Goal: Task Accomplishment & Management: Manage account settings

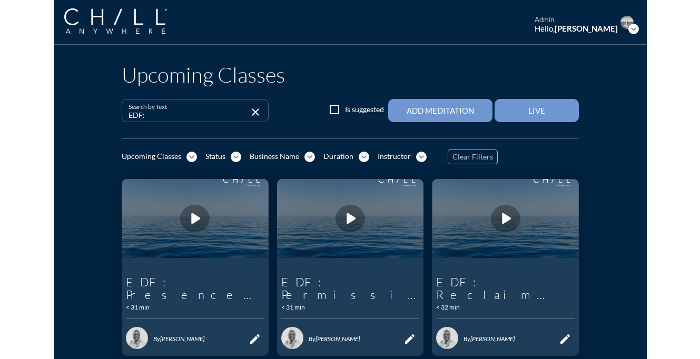
scroll to position [45, 0]
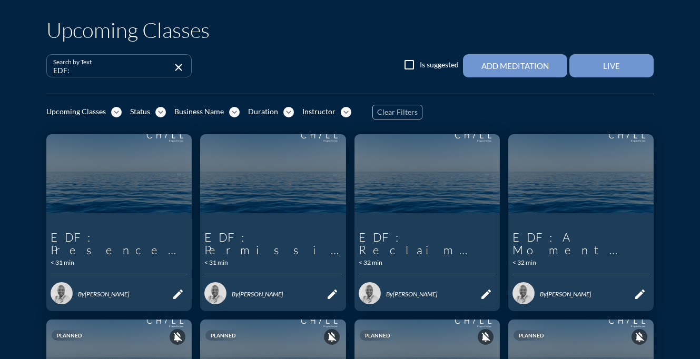
drag, startPoint x: 117, startPoint y: 72, endPoint x: 48, endPoint y: 69, distance: 68.5
click at [48, 69] on div "Search by Text EDF: close" at bounding box center [118, 65] width 145 height 23
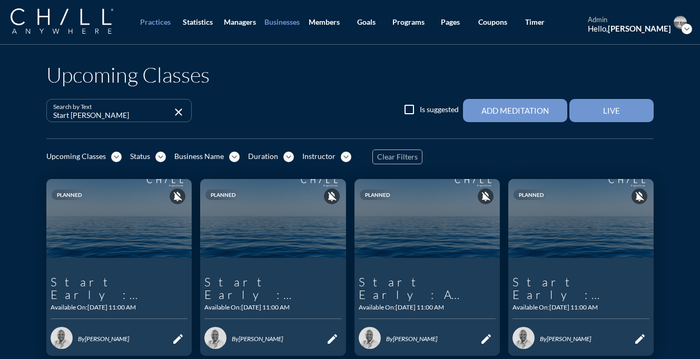
type input "Start [PERSON_NAME]"
click at [287, 20] on div "Businesses" at bounding box center [281, 22] width 35 height 9
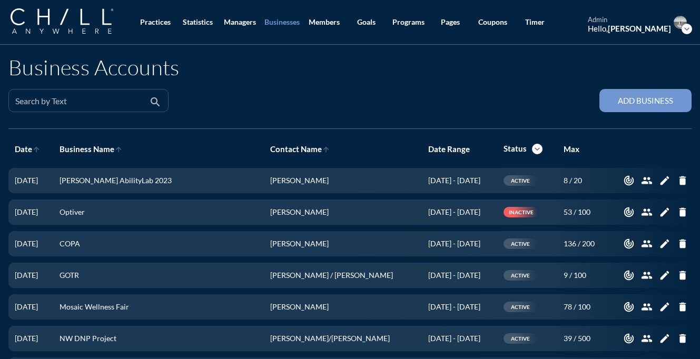
click at [101, 104] on input "Search by Text" at bounding box center [81, 104] width 132 height 13
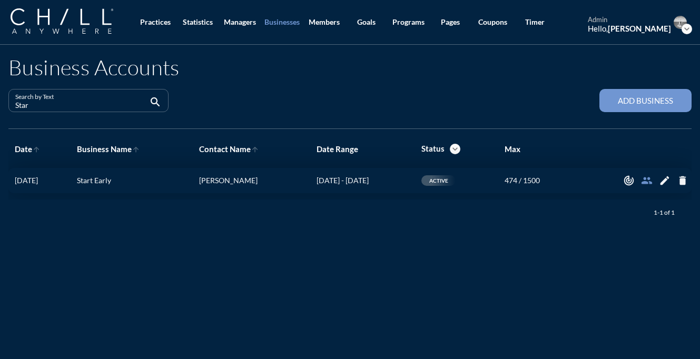
type input "Star"
click at [592, 180] on icon "people" at bounding box center [647, 181] width 12 height 12
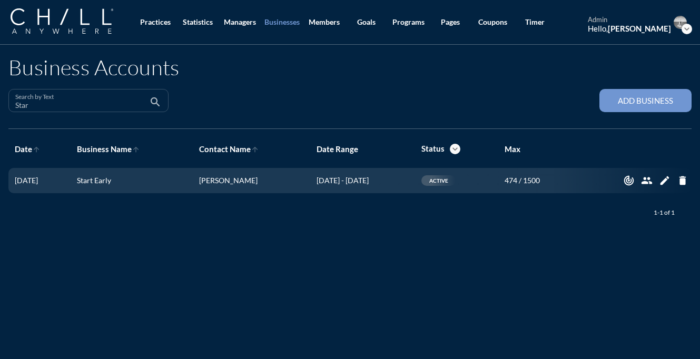
click at [127, 105] on input "Star" at bounding box center [81, 104] width 132 height 13
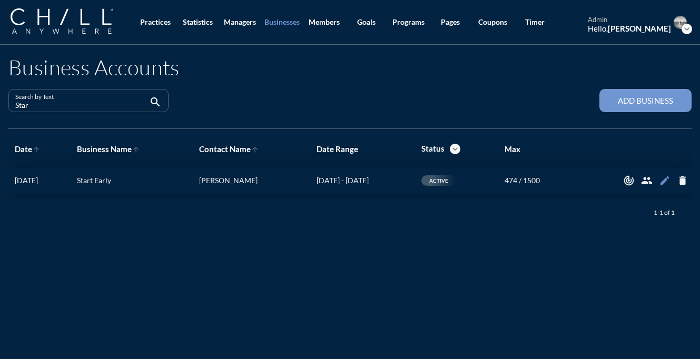
click at [592, 182] on icon "edit" at bounding box center [665, 181] width 12 height 12
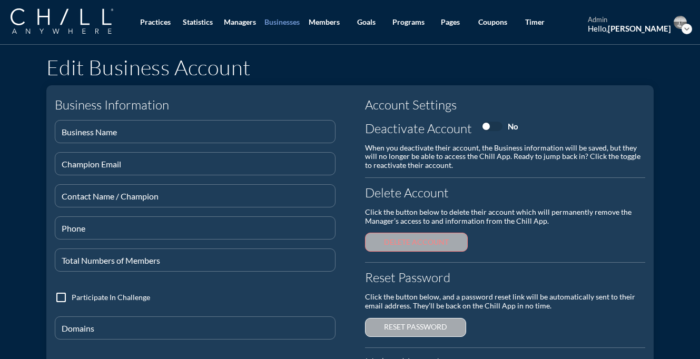
type input "Start Early"
type input "[EMAIL_ADDRESS][DOMAIN_NAME]"
type input "[PERSON_NAME]"
type input "[PHONE_NUMBER]"
type input "1500"
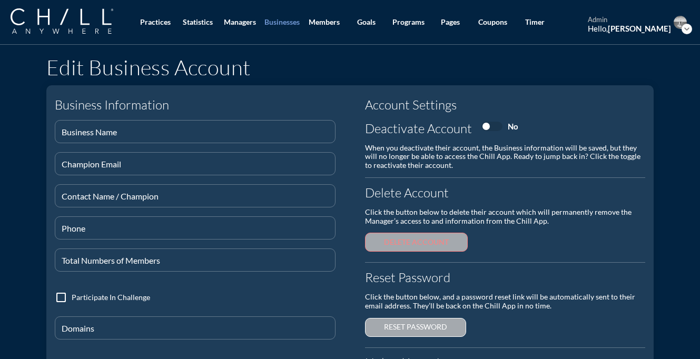
type input "@[DOMAIN_NAME]"
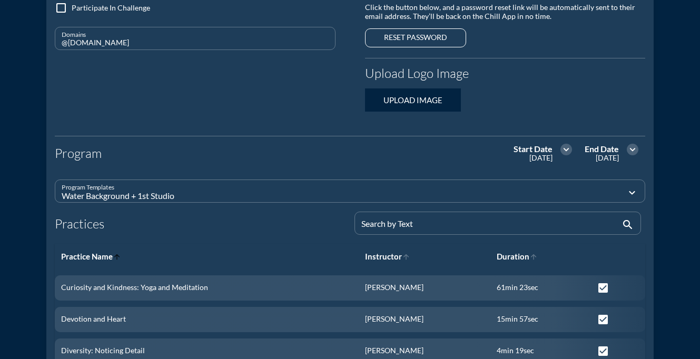
scroll to position [325, 0]
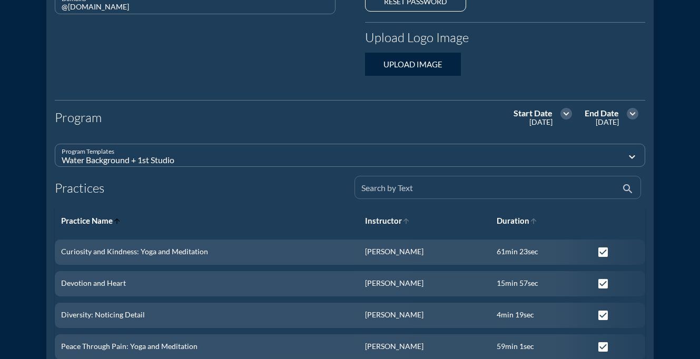
click at [448, 190] on input "Search by Text" at bounding box center [490, 191] width 258 height 13
type input "S"
checkbox input "false"
checkbox input "true"
checkbox input "false"
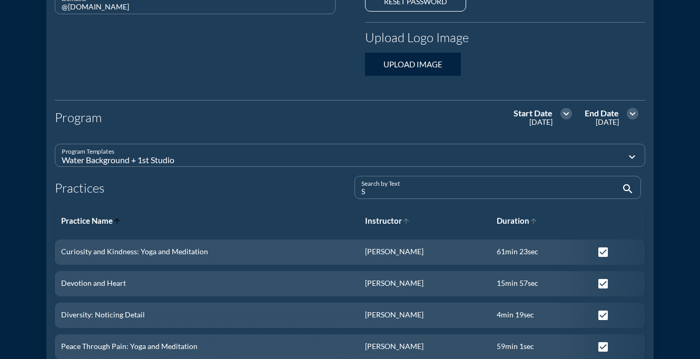
checkbox input "false"
type input "St"
checkbox input "false"
checkbox input "true"
checkbox input "false"
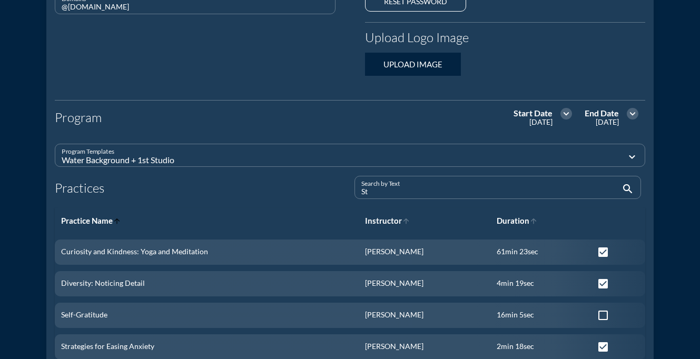
checkbox input "true"
type input "Sta"
checkbox input "false"
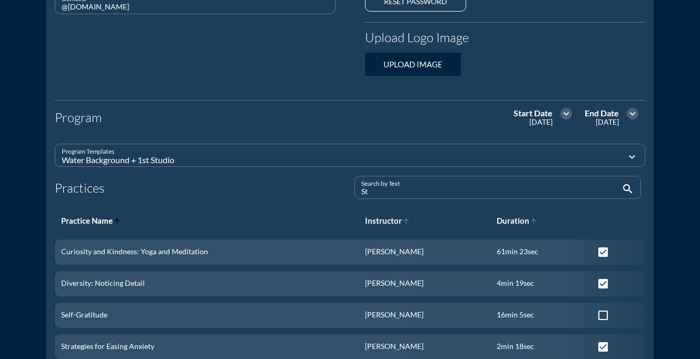
checkbox input "false"
checkbox input "true"
checkbox input "false"
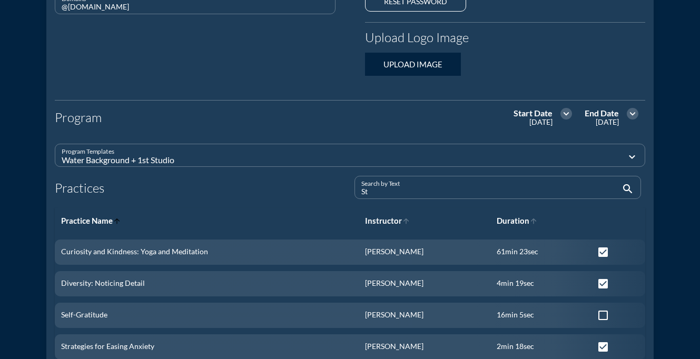
checkbox input "false"
type input "Star"
checkbox input "false"
checkbox input "true"
checkbox input "false"
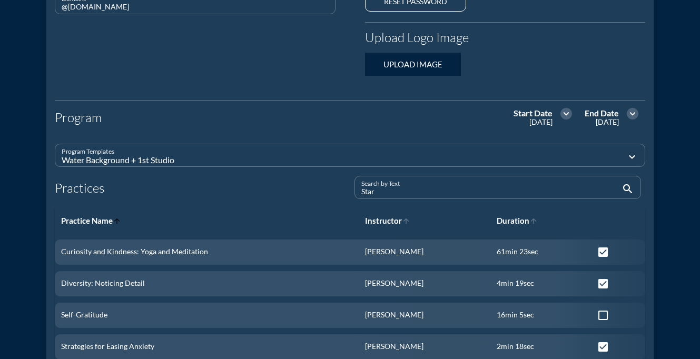
checkbox input "false"
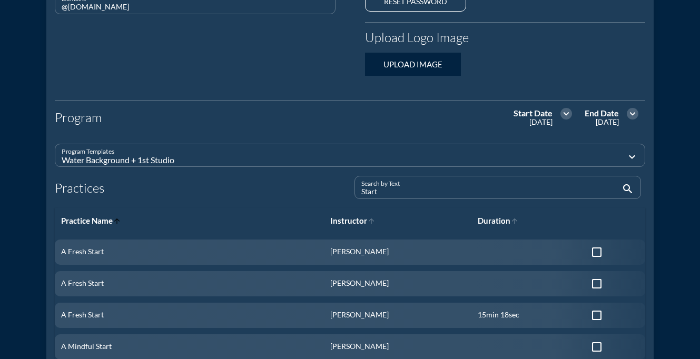
type input "Start"
checkbox input "true"
checkbox input "false"
type input "Start E"
checkbox input "false"
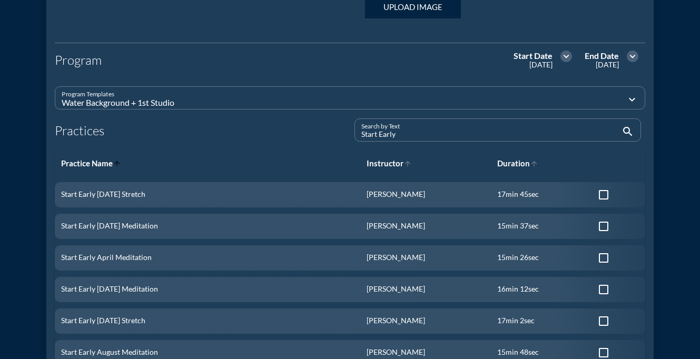
scroll to position [402, 0]
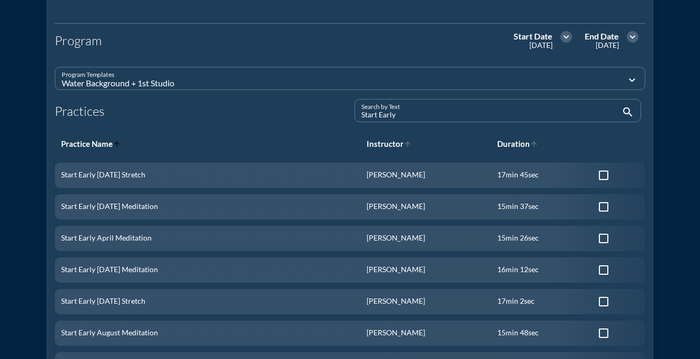
type input "Start Early:"
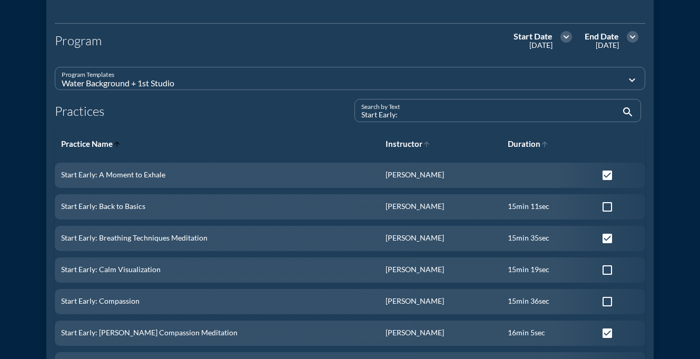
checkbox input "true"
type input "Start Early: P"
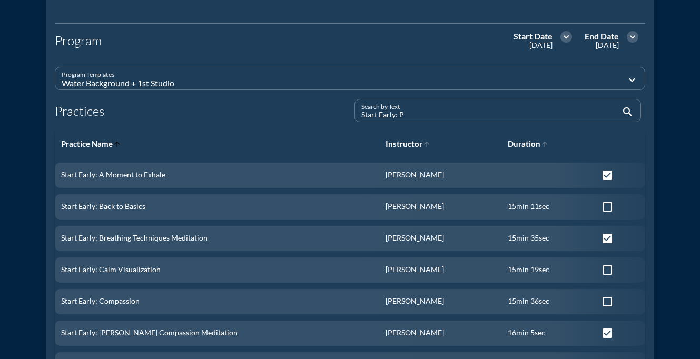
checkbox input "false"
checkbox input "true"
checkbox input "false"
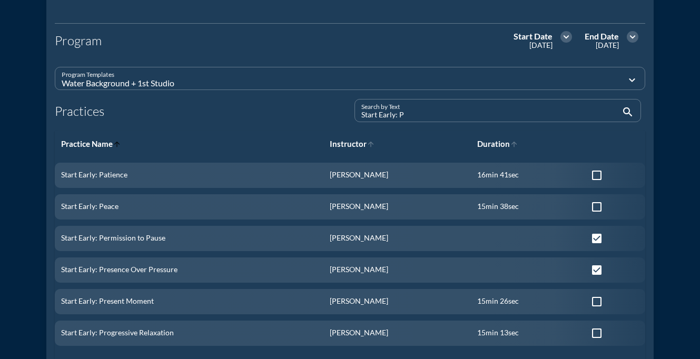
type input "Start Early: Pr"
checkbox input "true"
checkbox input "false"
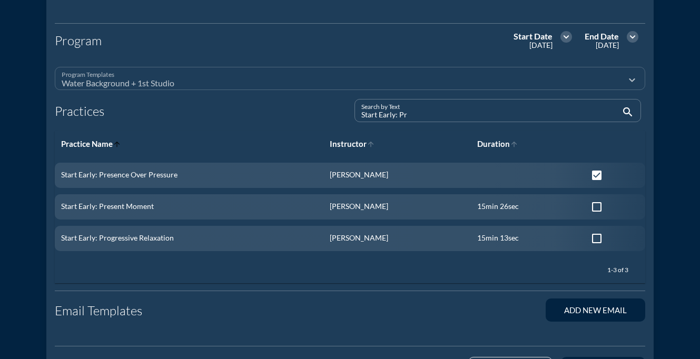
scroll to position [0, 0]
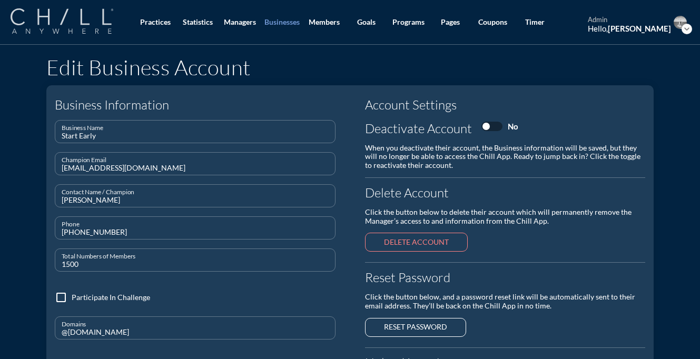
type input "Start Early: Pr"
click at [47, 17] on img at bounding box center [62, 20] width 103 height 25
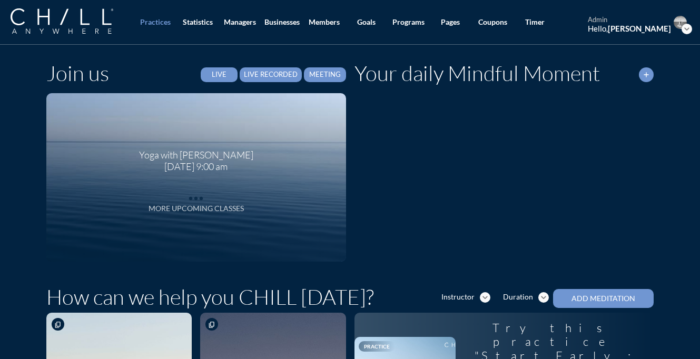
click at [194, 200] on icon "more_horiz" at bounding box center [195, 196] width 21 height 16
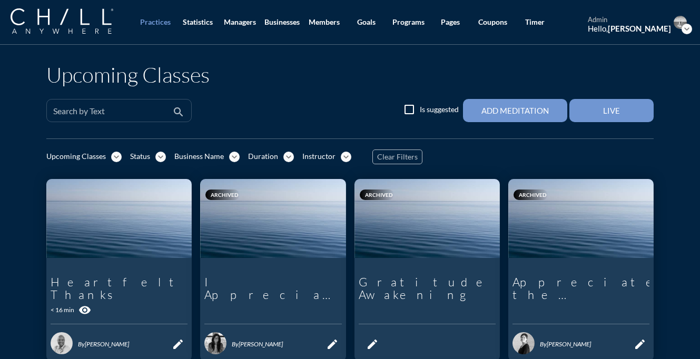
click at [122, 111] on input "Search by Text" at bounding box center [111, 114] width 117 height 13
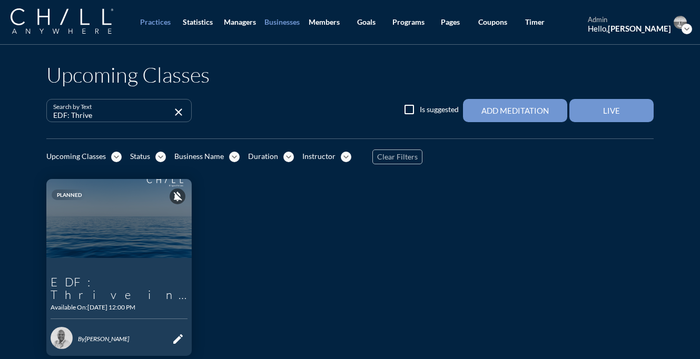
type input "EDF: Thrive"
click at [285, 19] on div "Businesses" at bounding box center [281, 22] width 35 height 9
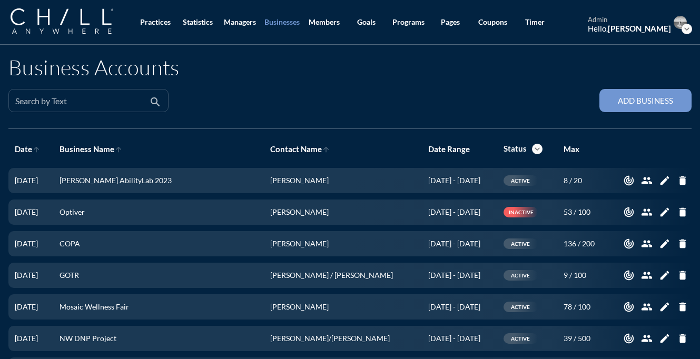
click at [108, 92] on div "Search by Text" at bounding box center [81, 100] width 132 height 22
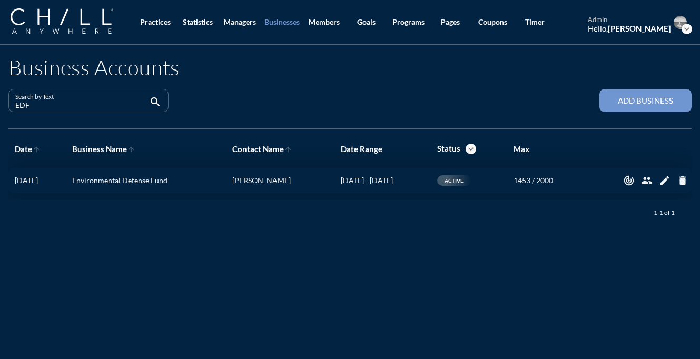
type input "EDF"
click at [592, 186] on button "edit" at bounding box center [664, 181] width 16 height 16
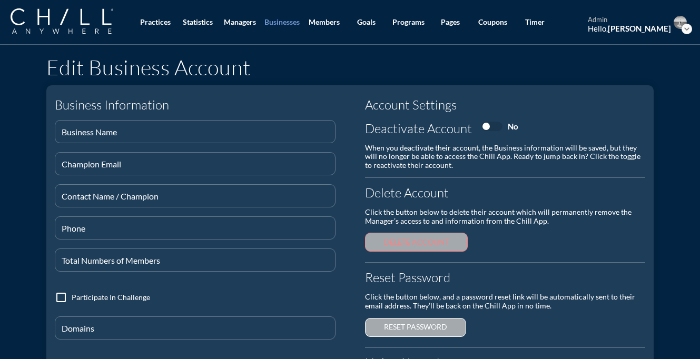
type input "Environmental Defense Fund"
type input "[EMAIL_ADDRESS][DOMAIN_NAME]"
type input "[PERSON_NAME]"
type input "[PHONE_NUMBER]"
type input "2000"
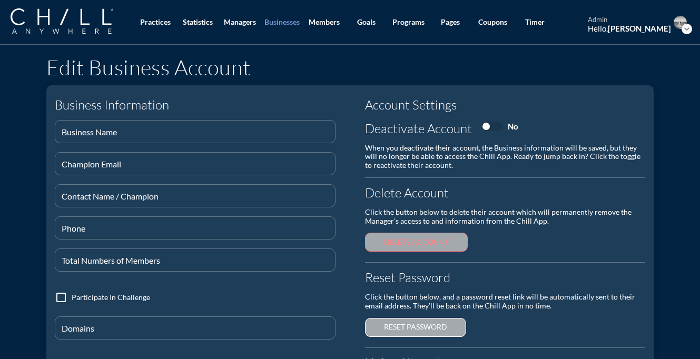
type input "@[DOMAIN_NAME]"
checkbox input "true"
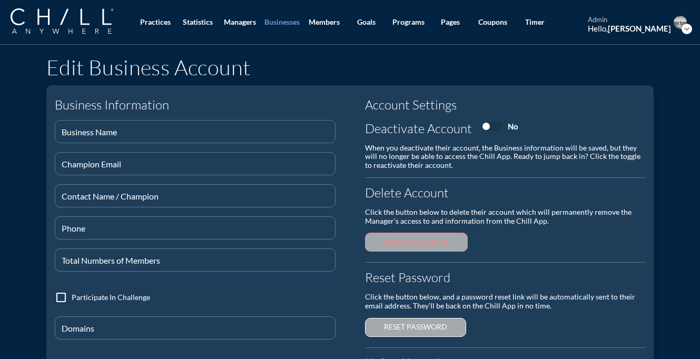
checkbox input "true"
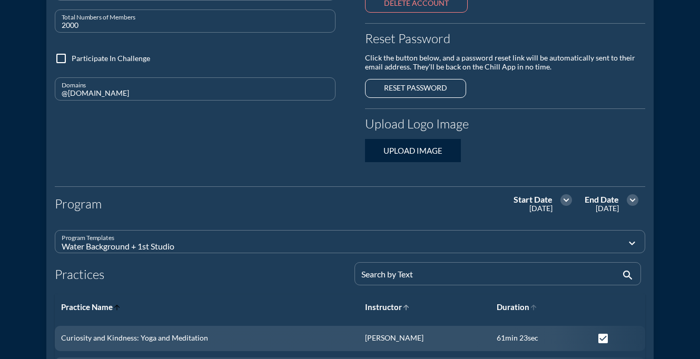
scroll to position [254, 0]
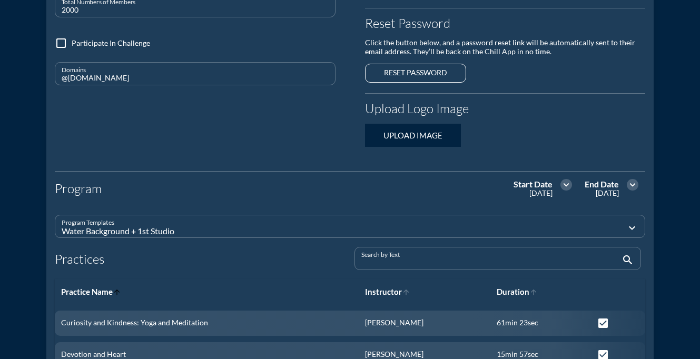
click at [410, 265] on input "Search by Text" at bounding box center [490, 262] width 258 height 13
type input "Th"
checkbox input "false"
checkbox input "true"
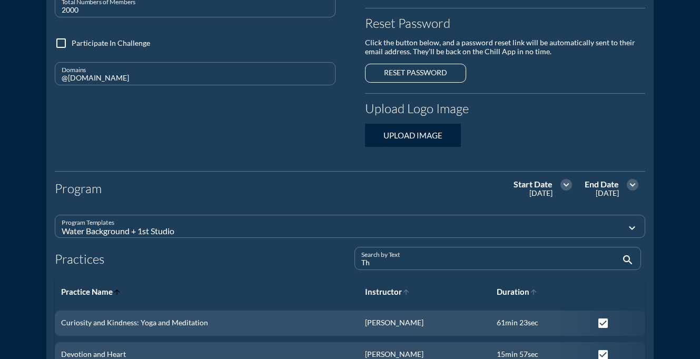
checkbox input "true"
checkbox input "false"
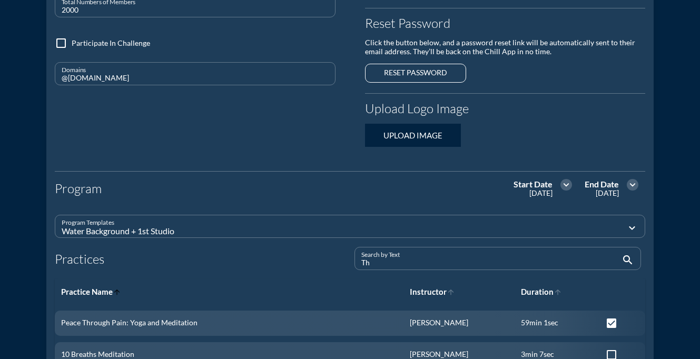
type input "Thr"
checkbox input "false"
checkbox input "true"
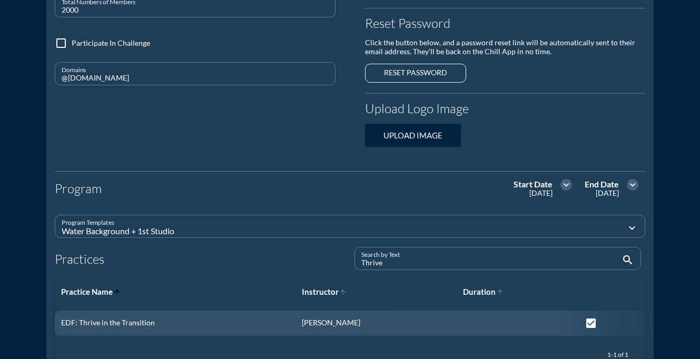
scroll to position [0, 0]
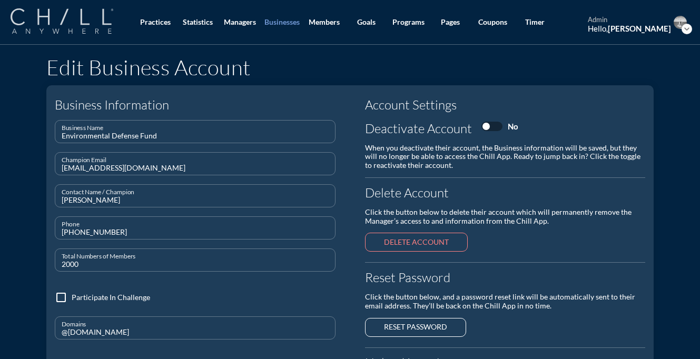
type input "Thrive"
click at [74, 33] on img at bounding box center [62, 20] width 103 height 25
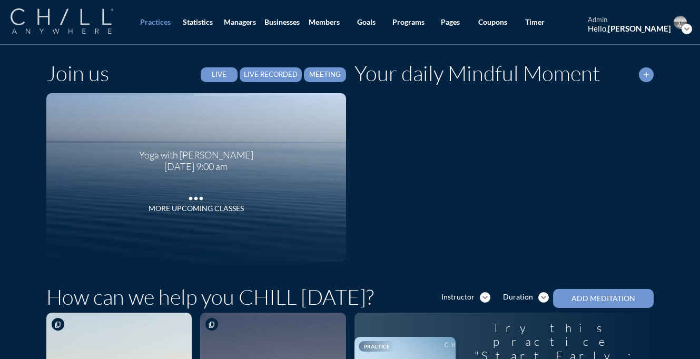
click at [76, 19] on img at bounding box center [62, 20] width 103 height 25
